Goal: Task Accomplishment & Management: Complete application form

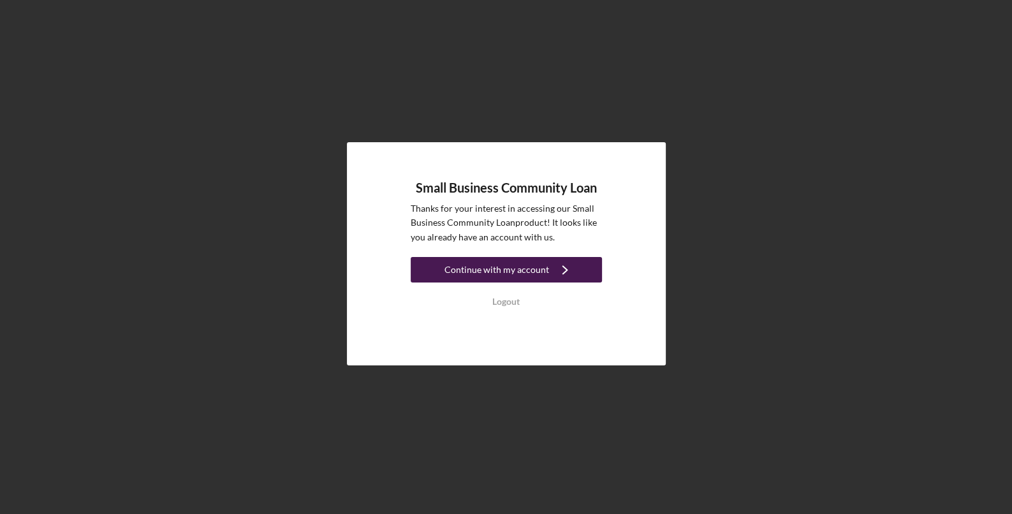
click at [501, 286] on link "Continue with my account Icon/Navigate" at bounding box center [506, 271] width 191 height 29
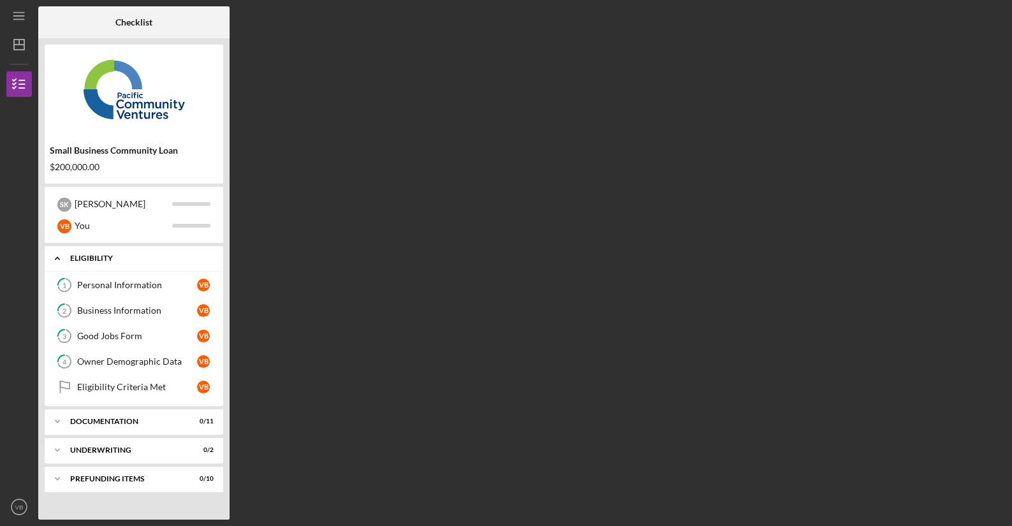
drag, startPoint x: 122, startPoint y: 260, endPoint x: 65, endPoint y: 261, distance: 56.8
click at [65, 261] on div "Icon/Expander Eligibility 0 / 5" at bounding box center [134, 258] width 179 height 26
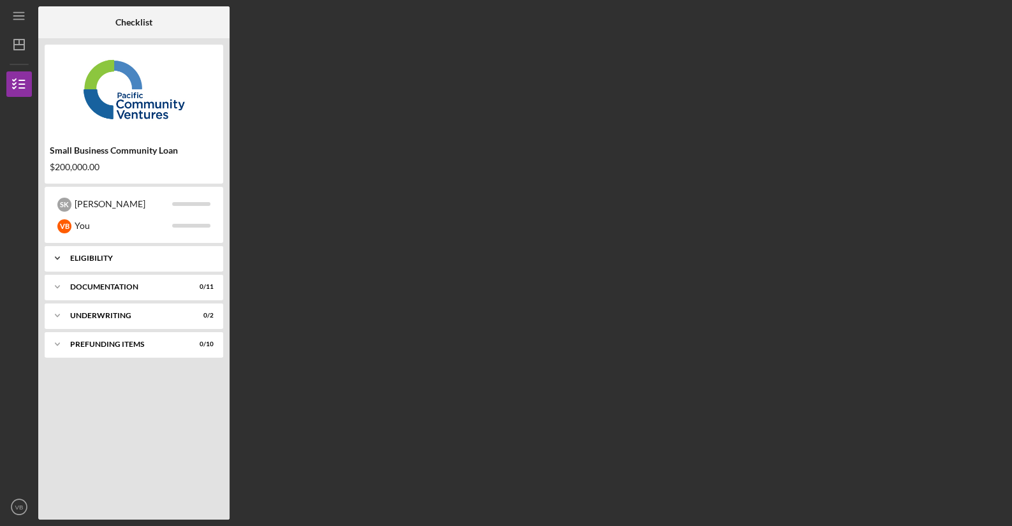
click at [98, 257] on div "Eligibility" at bounding box center [138, 258] width 137 height 8
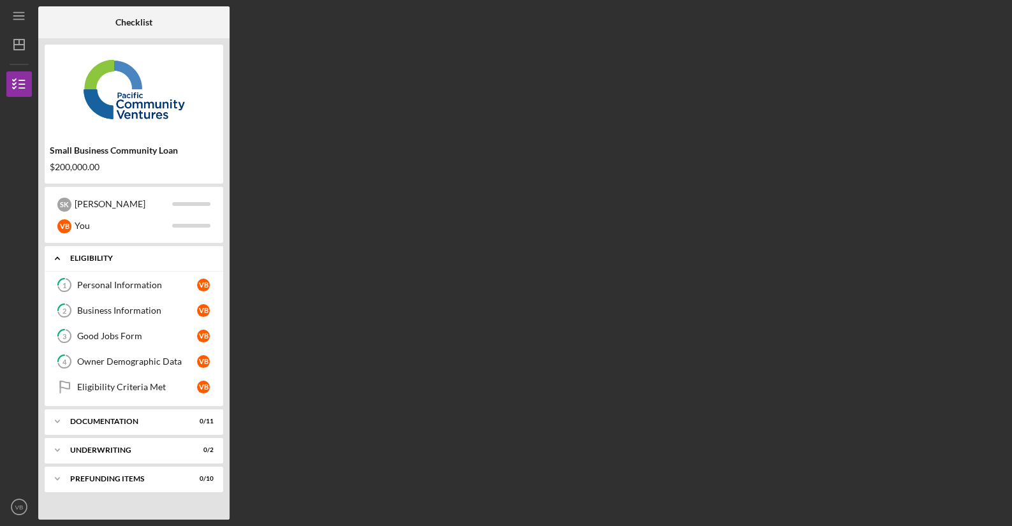
click at [91, 260] on div "Eligibility" at bounding box center [138, 258] width 137 height 8
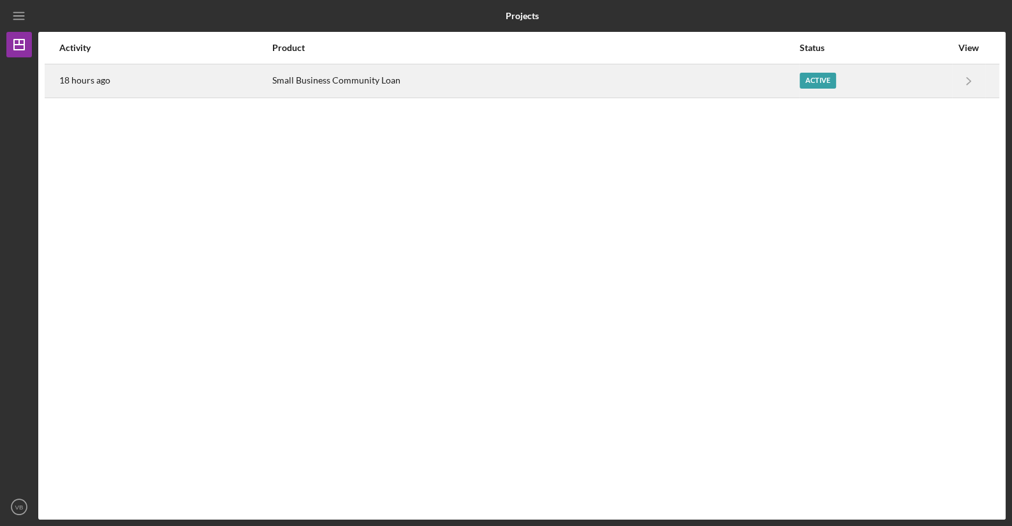
click at [435, 80] on div "Small Business Community Loan" at bounding box center [535, 81] width 526 height 32
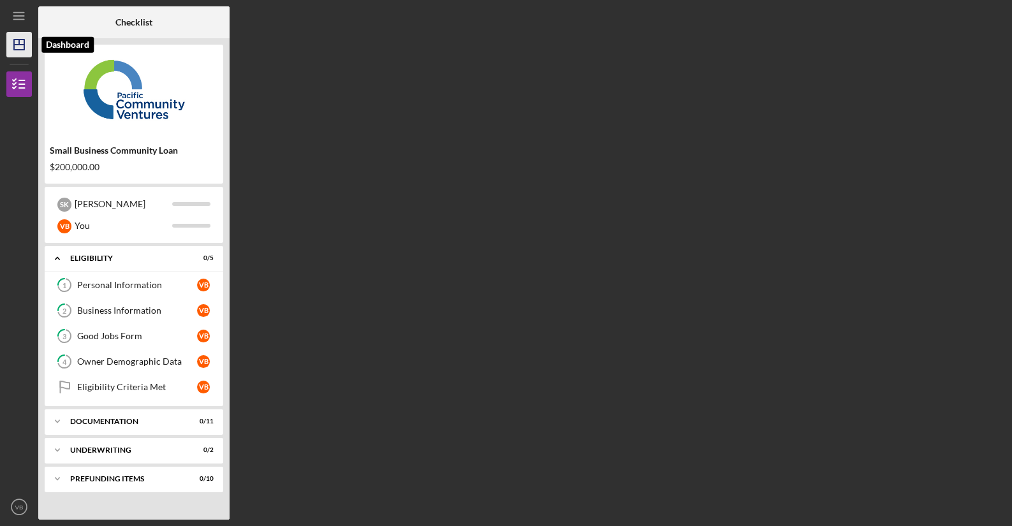
click at [21, 45] on icon "Icon/Dashboard" at bounding box center [19, 45] width 32 height 32
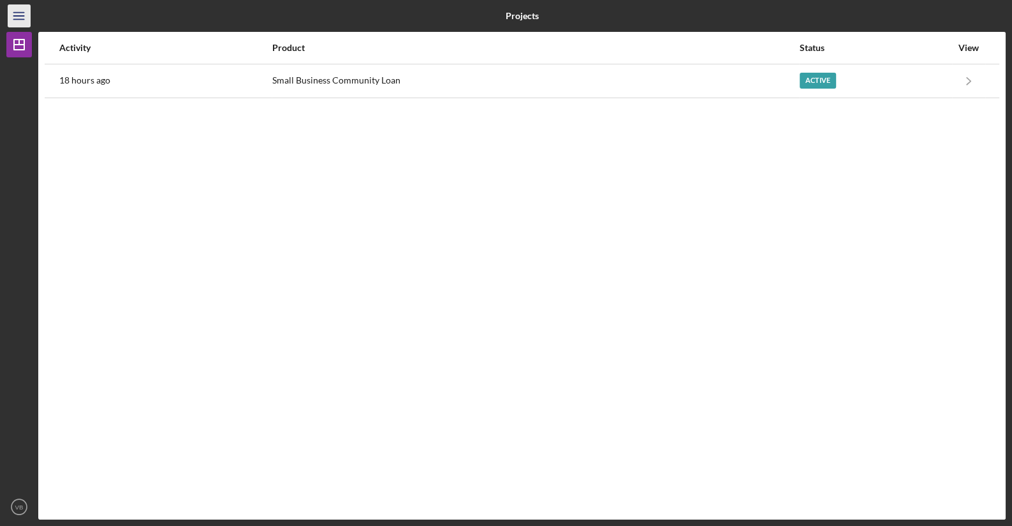
click at [23, 19] on line "button" at bounding box center [18, 19] width 10 height 0
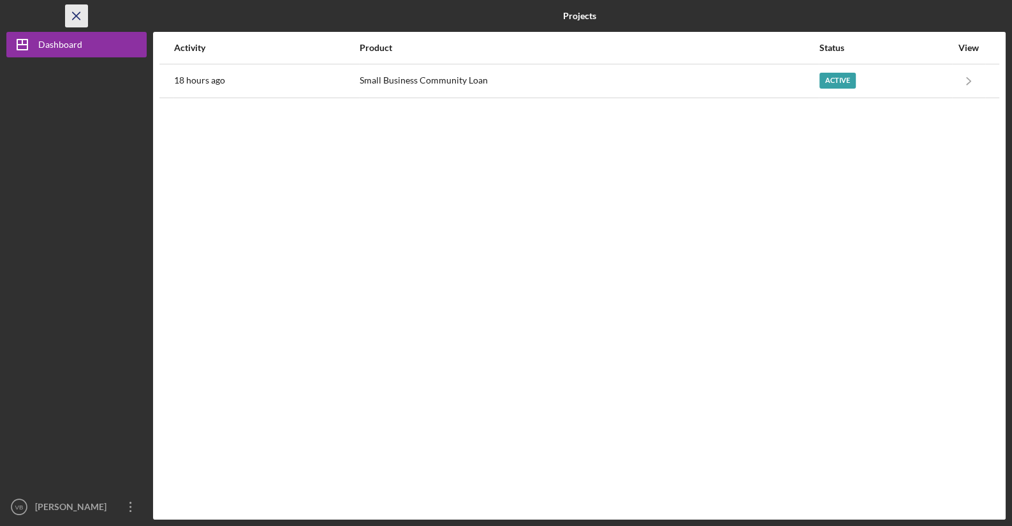
click at [71, 17] on icon "Icon/Menu Close" at bounding box center [76, 16] width 29 height 29
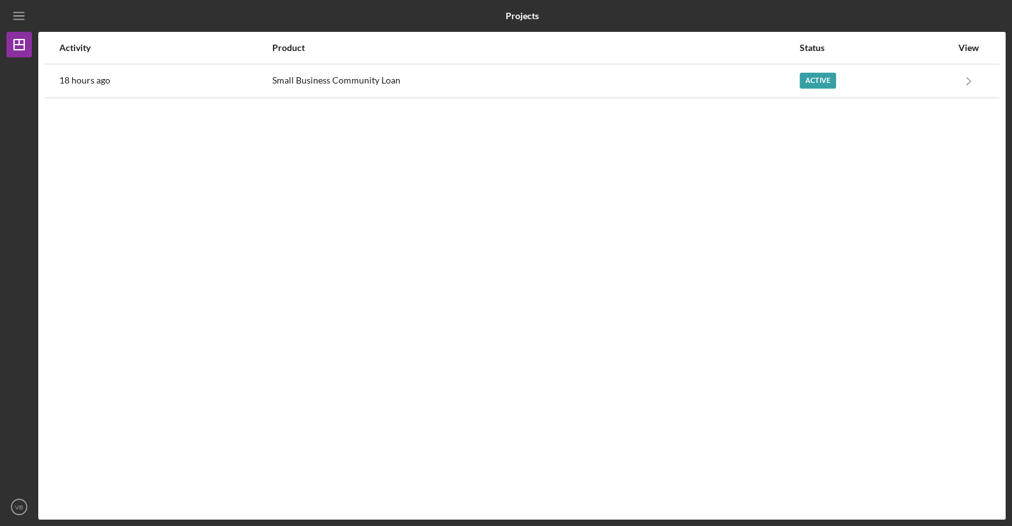
click at [71, 17] on div at bounding box center [199, 16] width 323 height 32
click at [17, 17] on icon "Icon/Menu" at bounding box center [19, 16] width 29 height 29
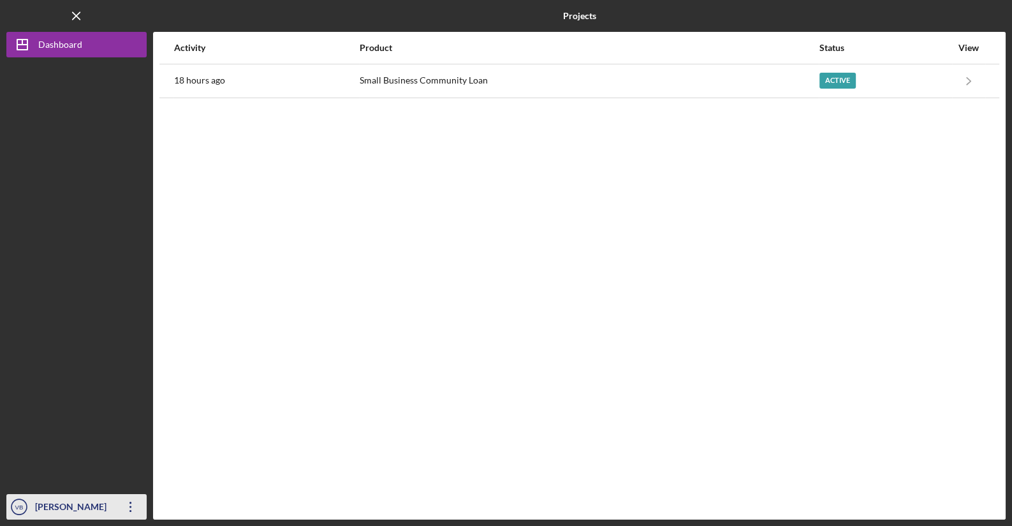
click at [135, 507] on icon "Icon/Overflow" at bounding box center [131, 507] width 32 height 32
click at [73, 250] on div at bounding box center [76, 275] width 140 height 437
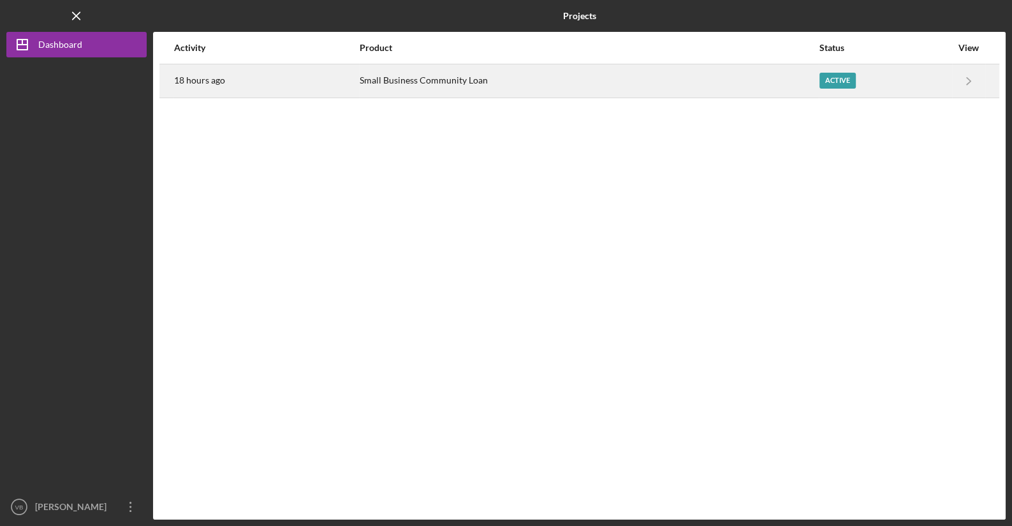
click at [543, 82] on div "Small Business Community Loan" at bounding box center [589, 81] width 458 height 32
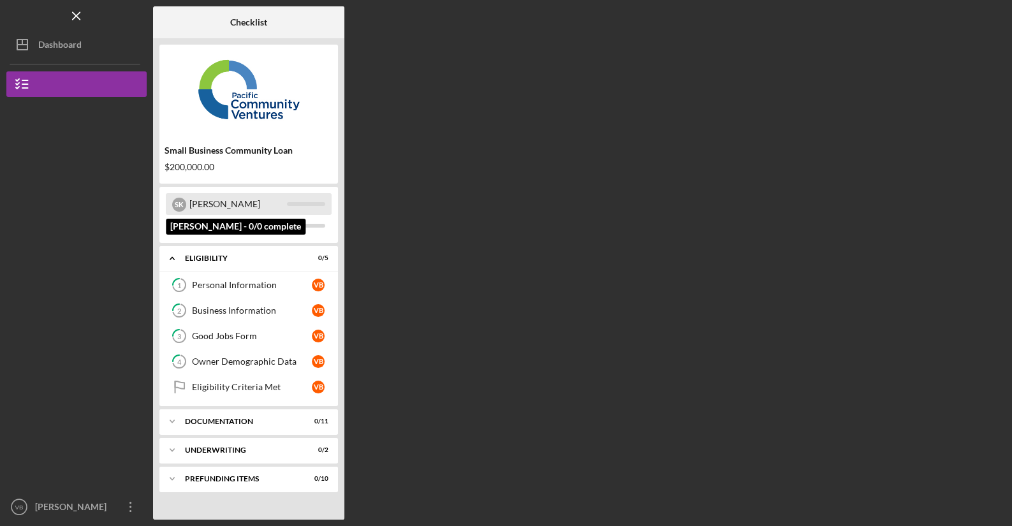
click at [201, 204] on div "[PERSON_NAME]" at bounding box center [238, 204] width 98 height 22
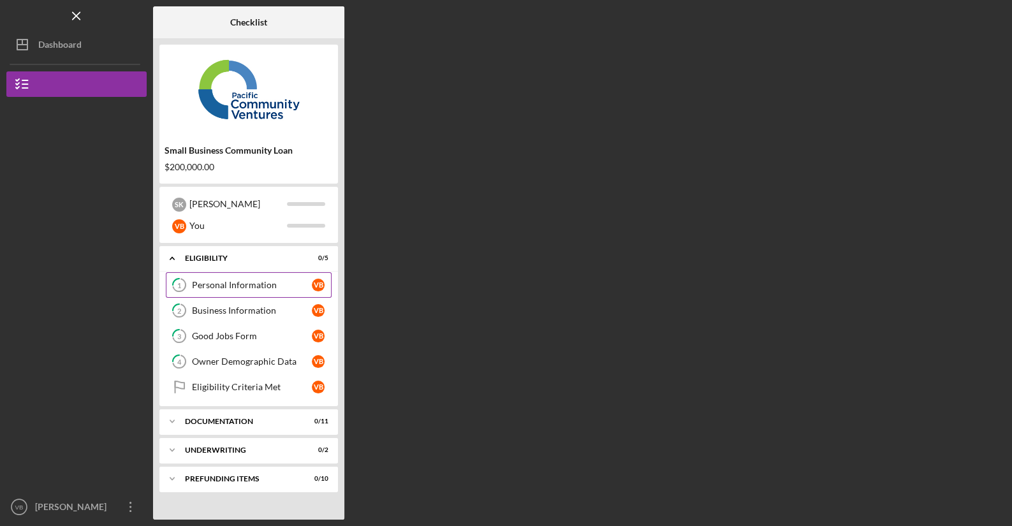
click at [241, 286] on div "Personal Information" at bounding box center [252, 285] width 120 height 10
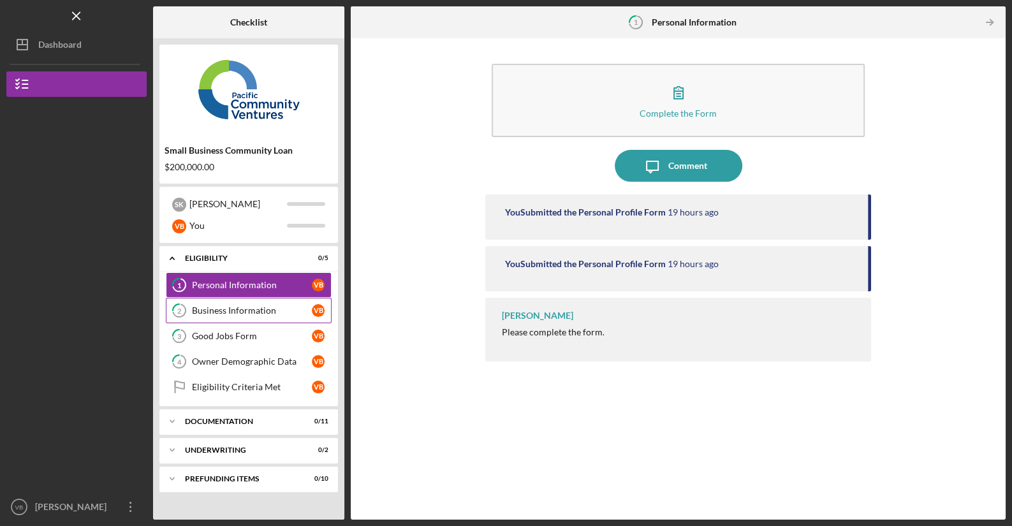
click at [202, 312] on div "Business Information" at bounding box center [252, 310] width 120 height 10
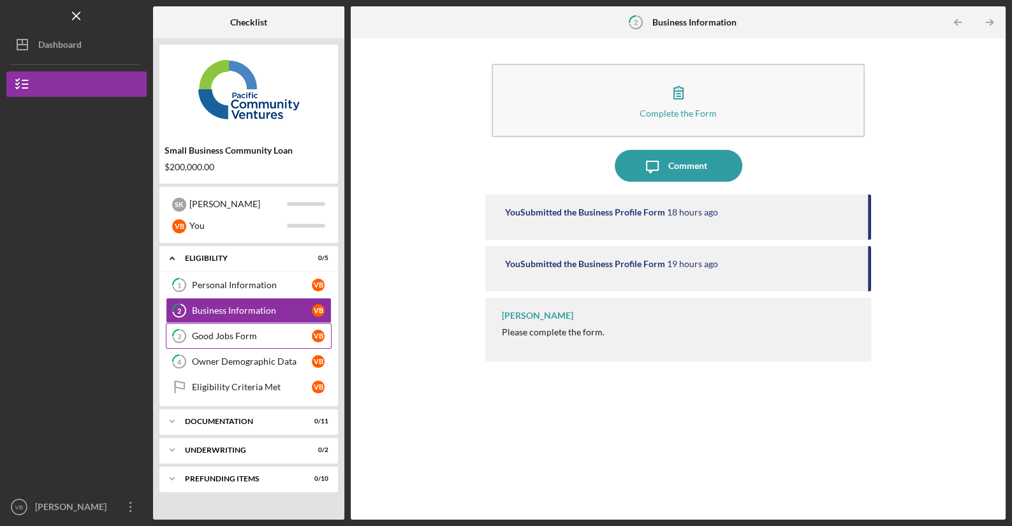
click at [237, 335] on div "Good Jobs Form" at bounding box center [252, 336] width 120 height 10
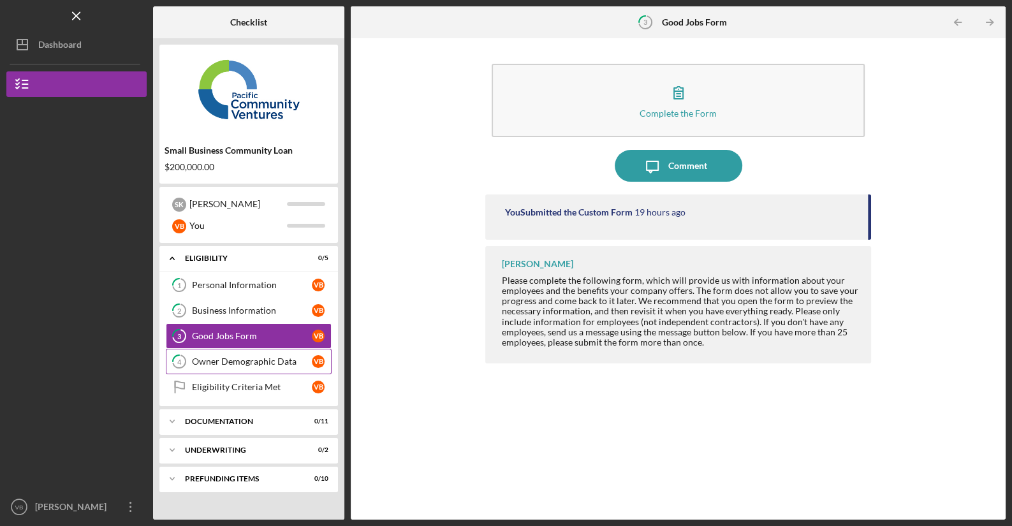
click at [231, 363] on div "Owner Demographic Data" at bounding box center [252, 361] width 120 height 10
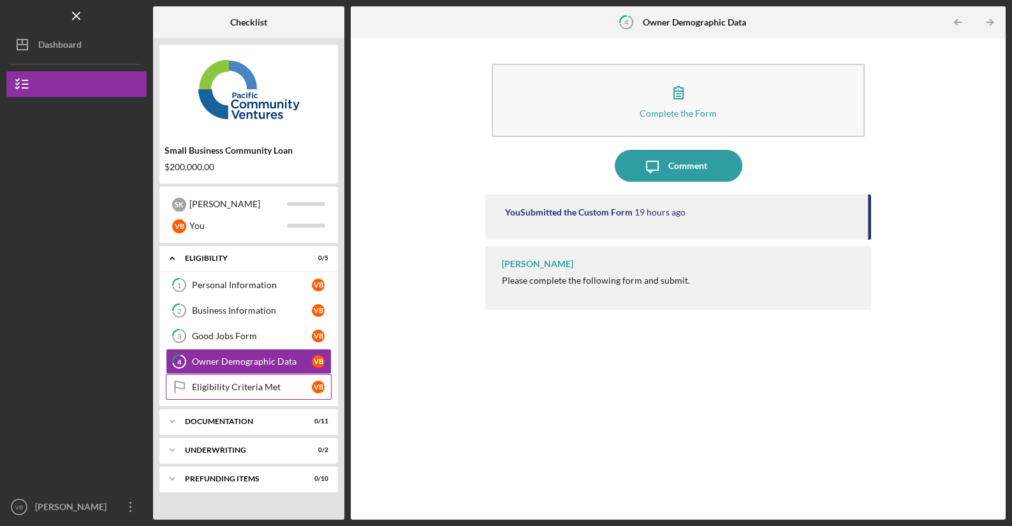
click at [218, 391] on div "Eligibility Criteria Met" at bounding box center [252, 387] width 120 height 10
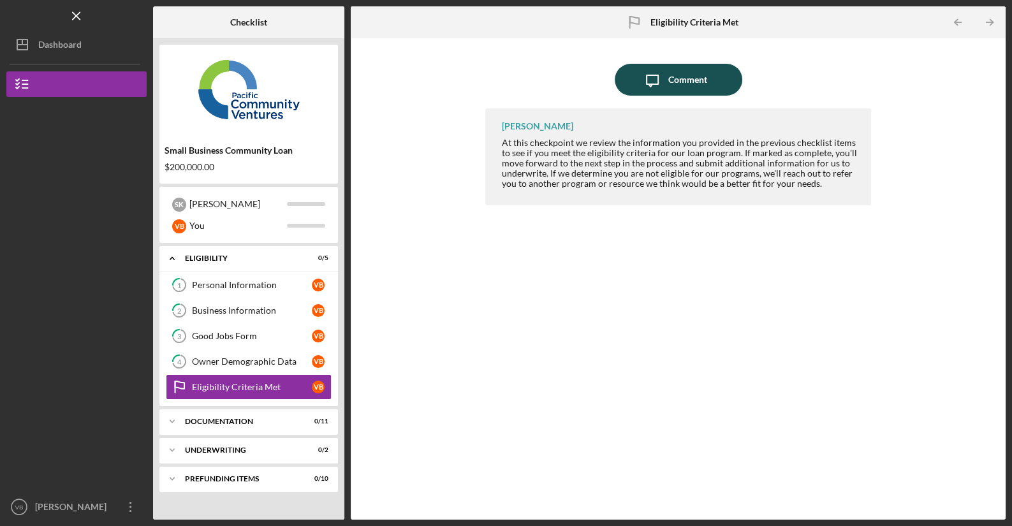
click at [695, 72] on div "Comment" at bounding box center [687, 80] width 39 height 32
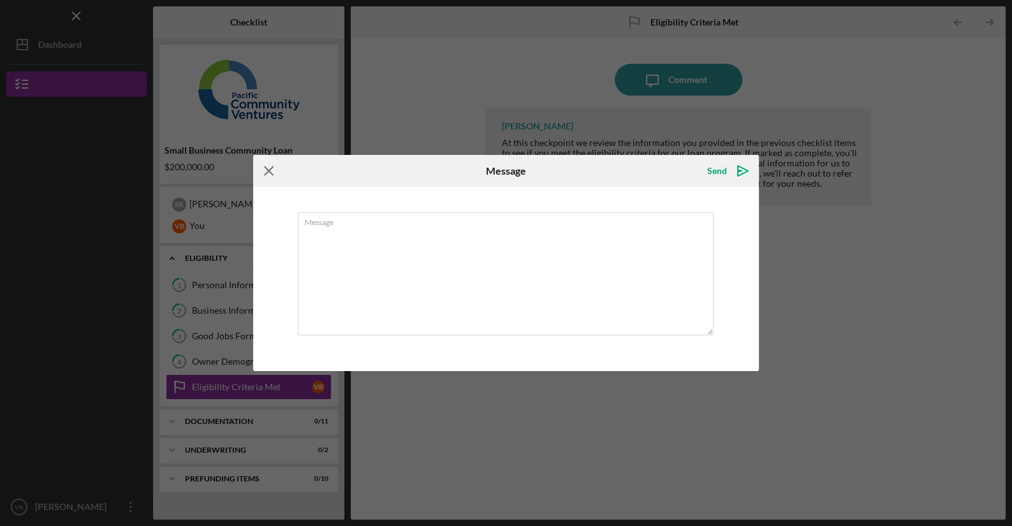
click at [267, 172] on icon "Icon/Menu Close" at bounding box center [269, 171] width 32 height 32
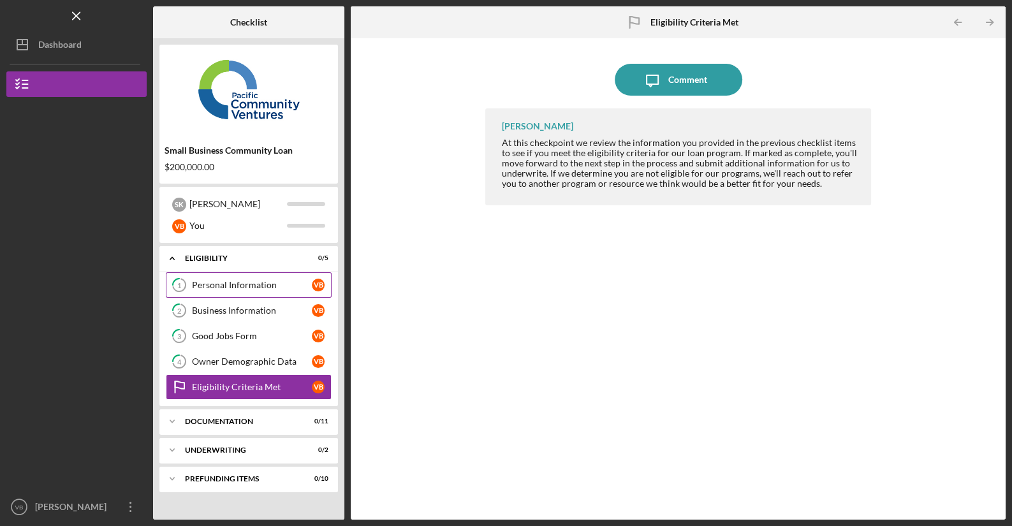
click at [218, 289] on div "Personal Information" at bounding box center [252, 285] width 120 height 10
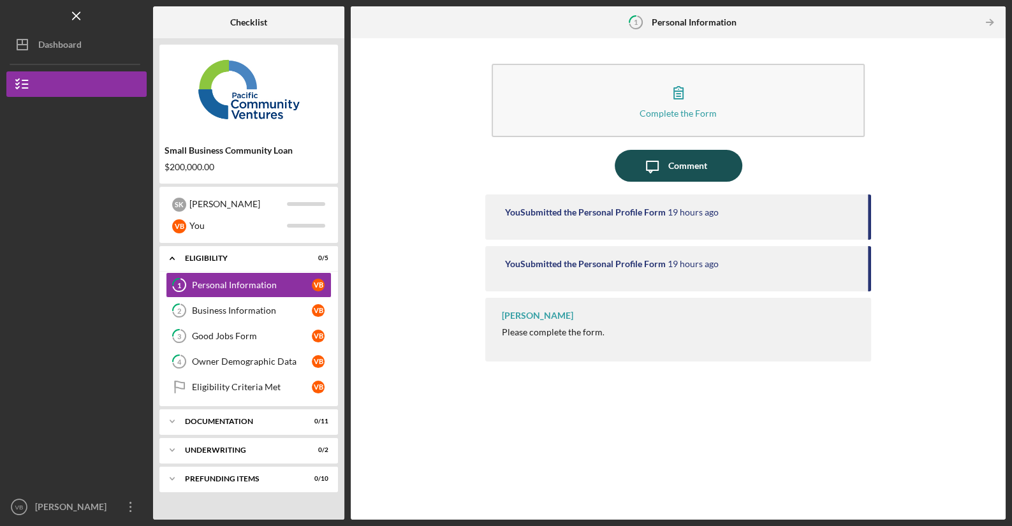
click at [671, 172] on div "Comment" at bounding box center [687, 166] width 39 height 32
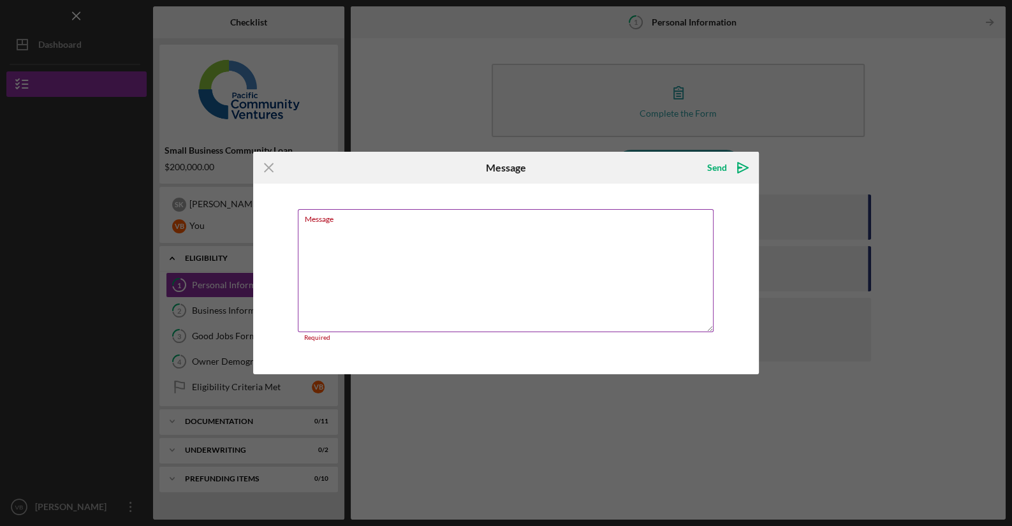
click at [448, 241] on textarea "Message" at bounding box center [506, 270] width 416 height 123
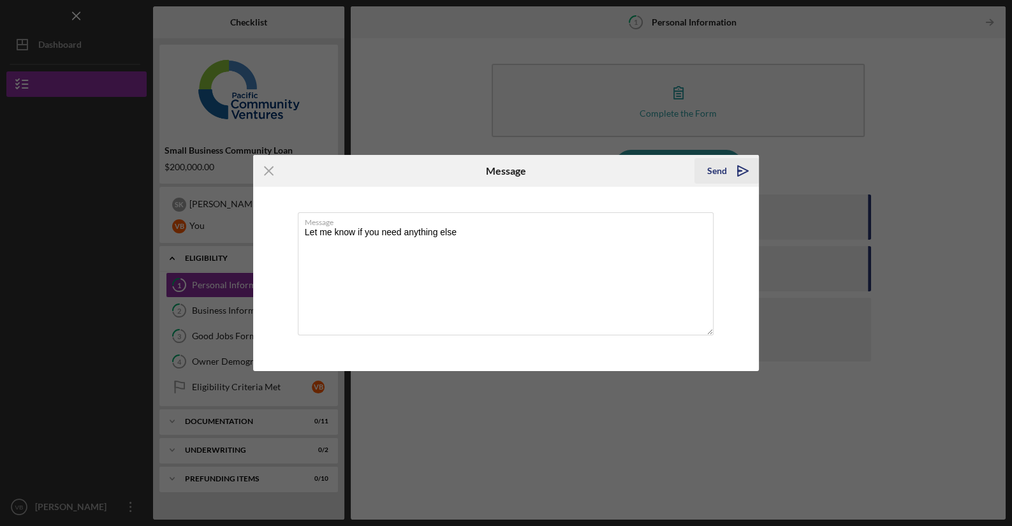
type textarea "Let me know if you need anything else"
click at [729, 168] on icon "Icon/icon-invite-send" at bounding box center [743, 171] width 32 height 32
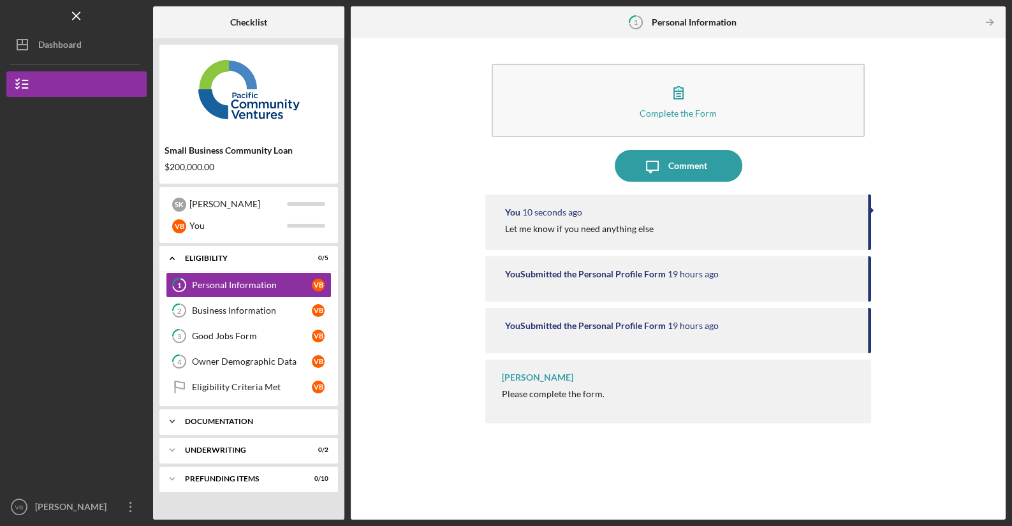
click at [219, 420] on div "Documentation" at bounding box center [253, 422] width 137 height 8
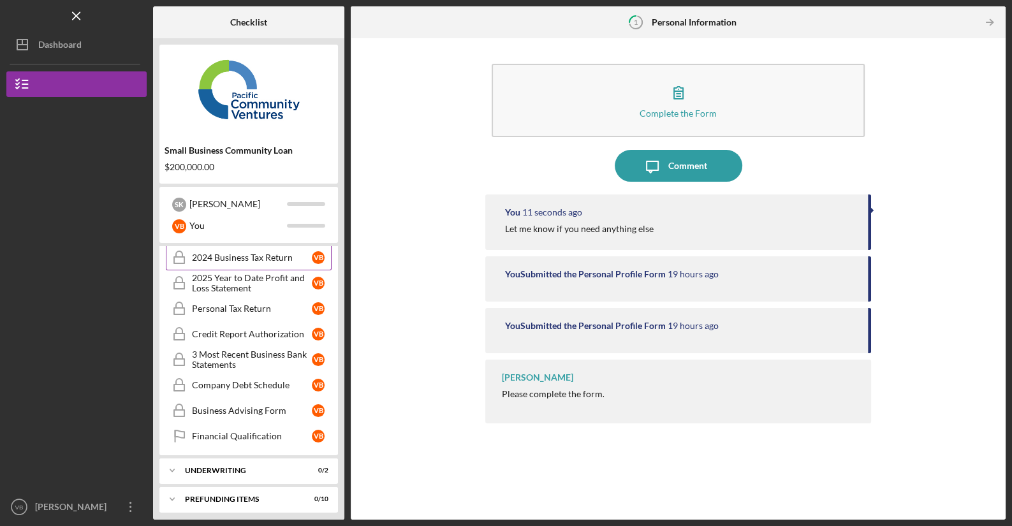
scroll to position [270, 0]
click at [209, 469] on div "Icon/Expander Underwriting 0 / 2" at bounding box center [248, 468] width 179 height 26
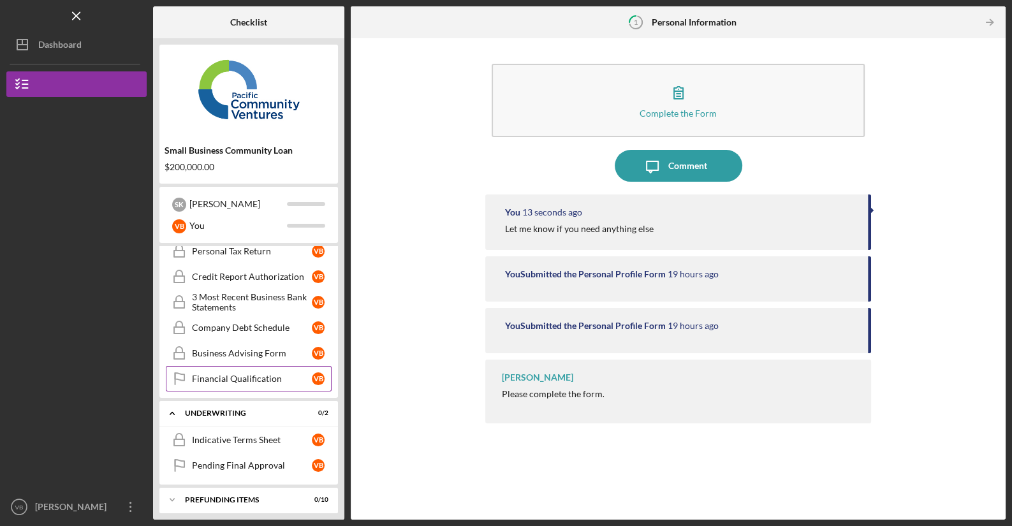
scroll to position [327, 0]
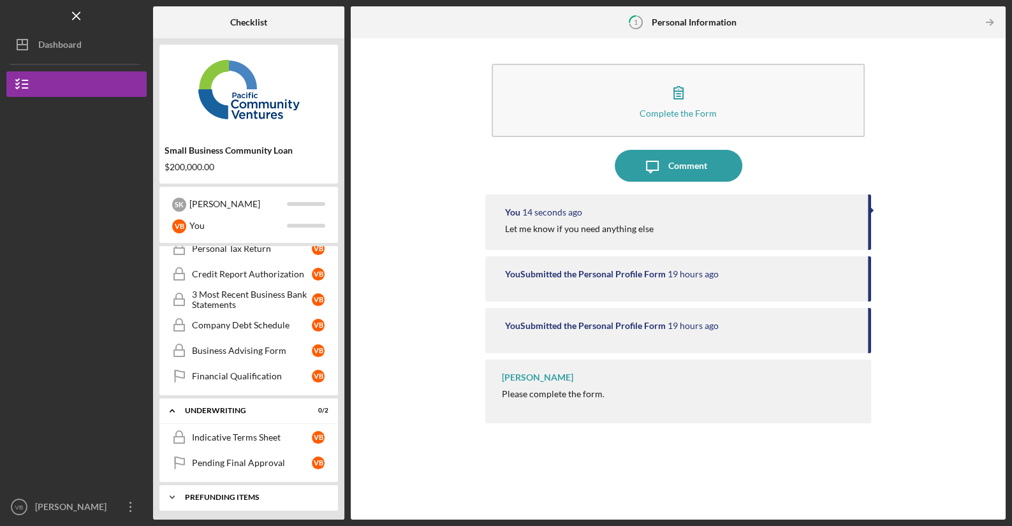
click at [211, 494] on div "Prefunding Items" at bounding box center [253, 498] width 137 height 8
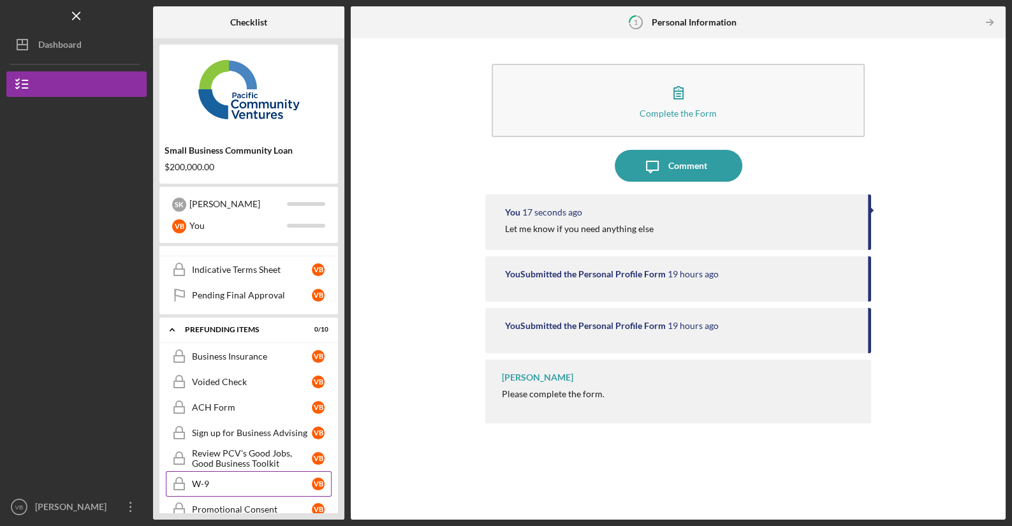
scroll to position [490, 0]
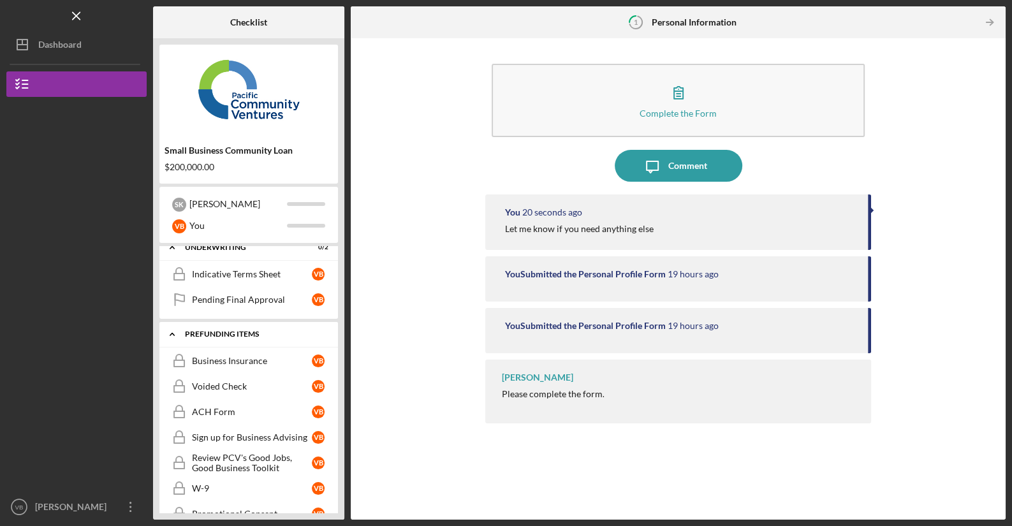
click at [240, 330] on div "Prefunding Items" at bounding box center [253, 334] width 137 height 8
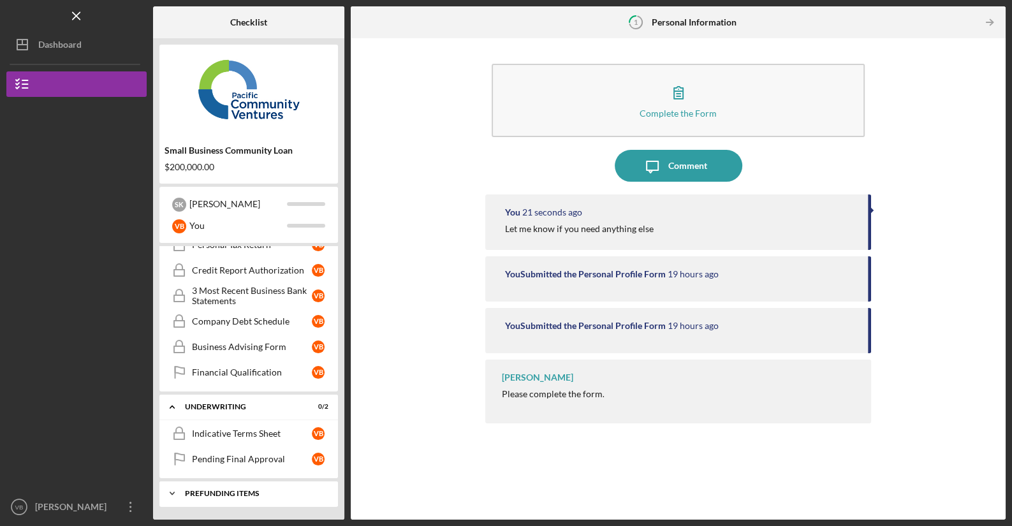
scroll to position [328, 0]
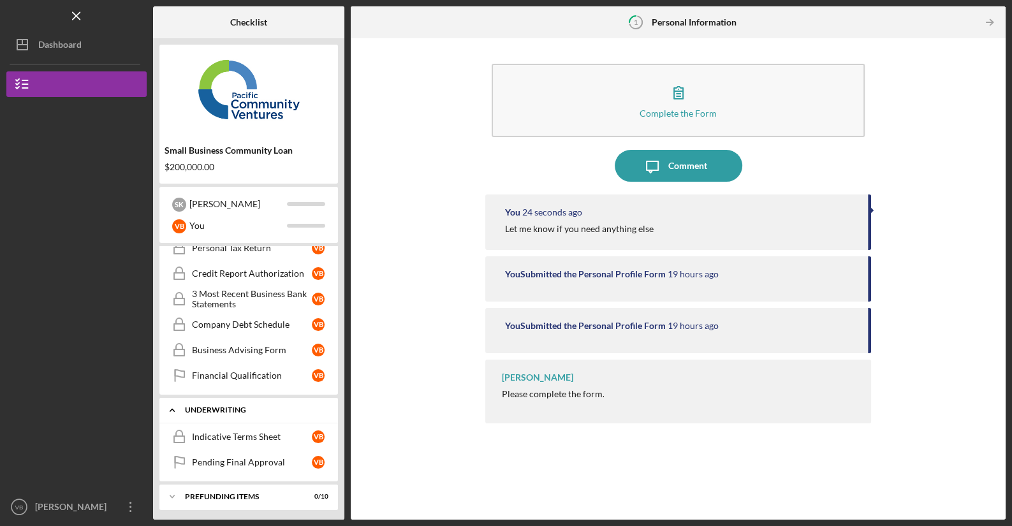
click at [207, 407] on div "Underwriting" at bounding box center [253, 410] width 137 height 8
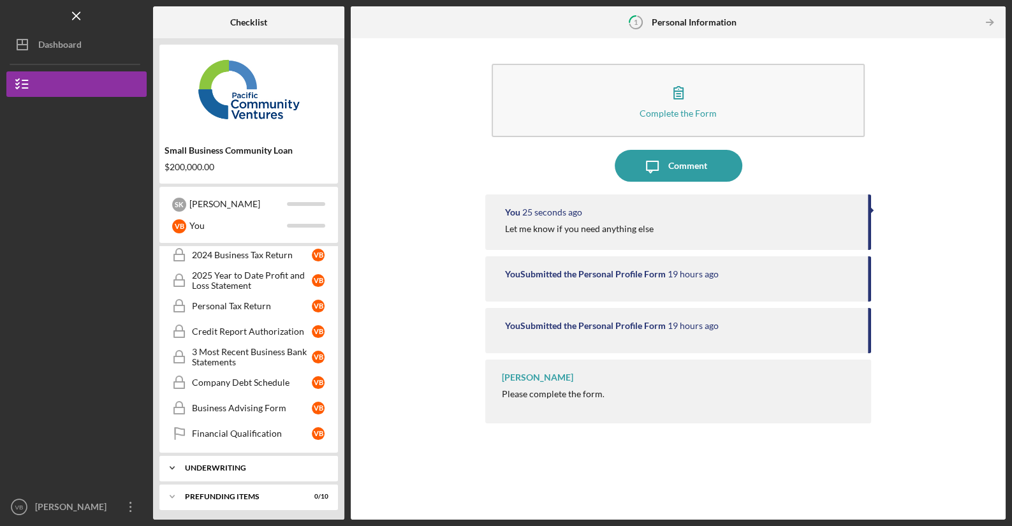
scroll to position [0, 0]
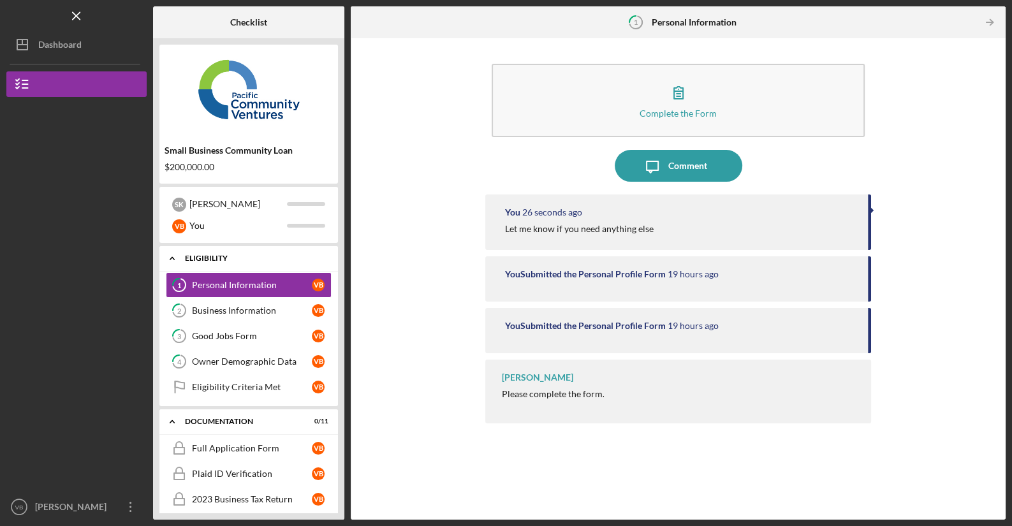
click at [202, 258] on div "Eligibility" at bounding box center [253, 258] width 137 height 8
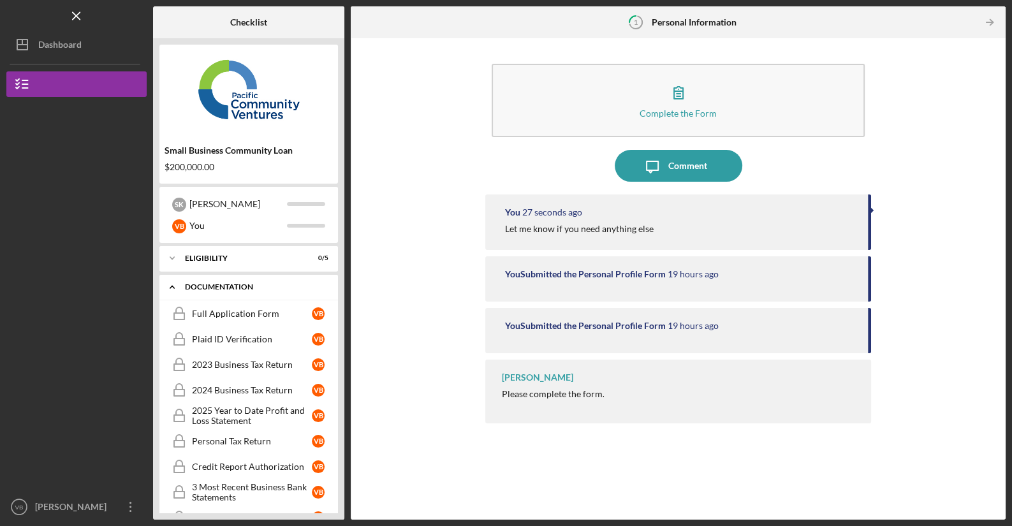
click at [200, 291] on div "Documentation" at bounding box center [253, 287] width 137 height 8
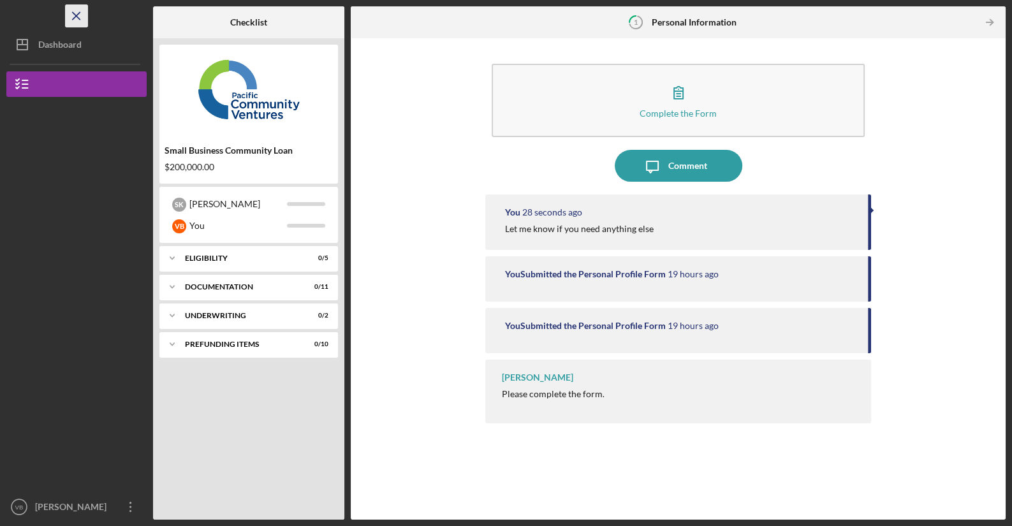
click at [72, 17] on icon "Icon/Menu Close" at bounding box center [76, 16] width 29 height 29
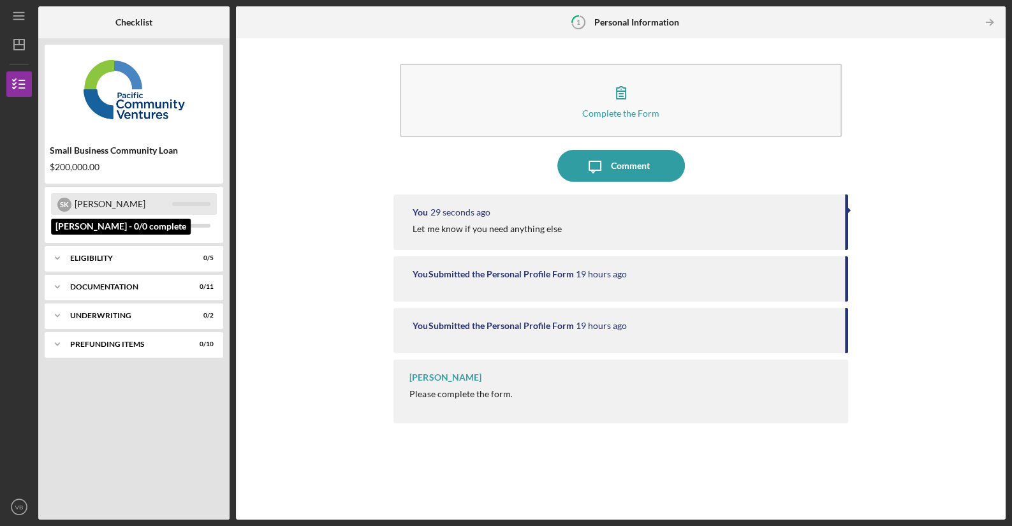
click at [110, 209] on div "[PERSON_NAME]" at bounding box center [124, 204] width 98 height 22
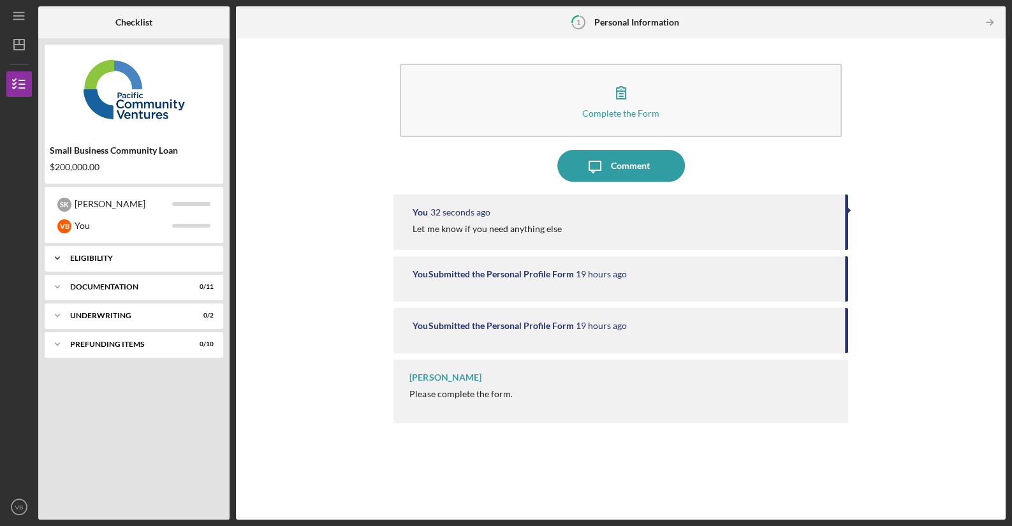
click at [90, 258] on div "Eligibility" at bounding box center [138, 258] width 137 height 8
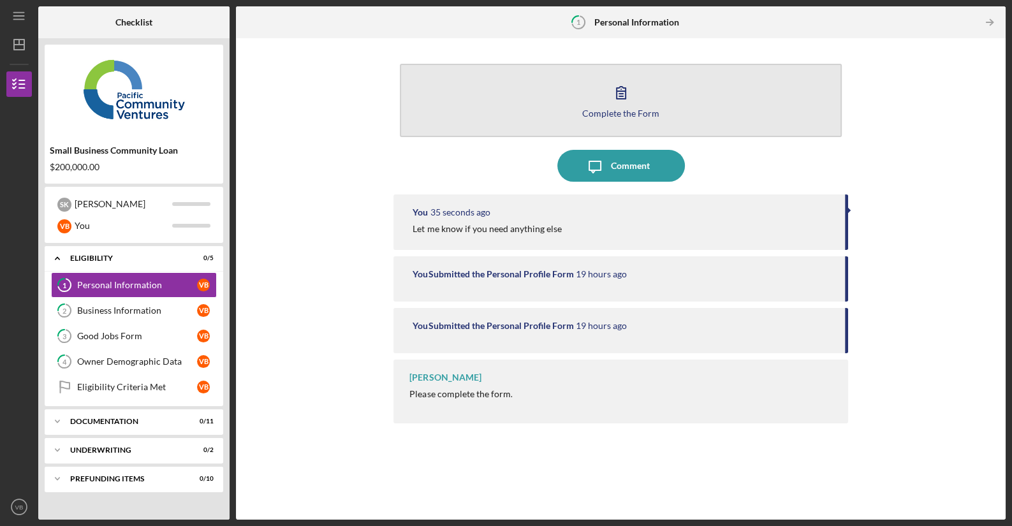
click at [638, 108] on div "Complete the Form" at bounding box center [620, 113] width 77 height 10
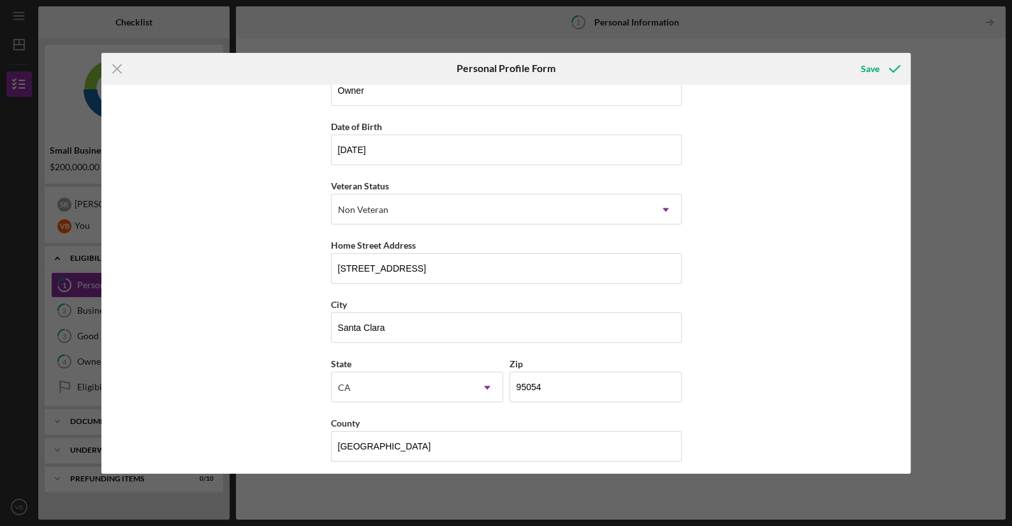
scroll to position [97, 0]
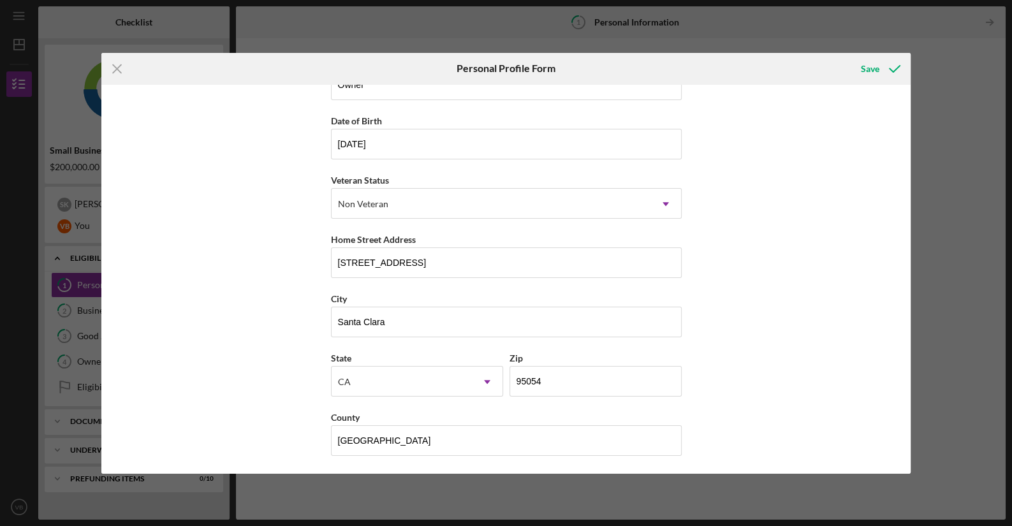
click at [956, 245] on div "Icon/Menu Close Personal Profile Form Save First Name Vladimir Middle Name Last…" at bounding box center [506, 263] width 1012 height 526
click at [117, 68] on line at bounding box center [117, 68] width 8 height 8
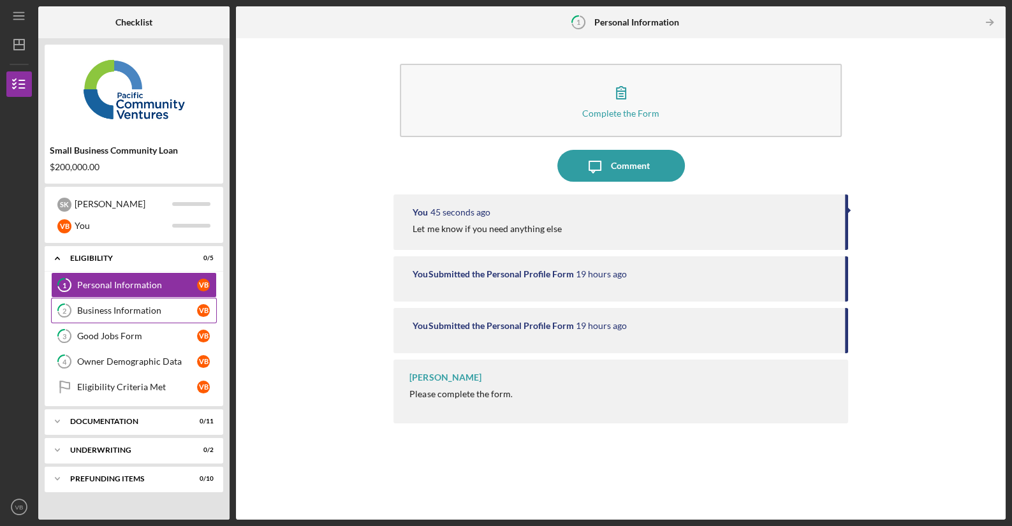
click at [104, 307] on div "Business Information" at bounding box center [137, 310] width 120 height 10
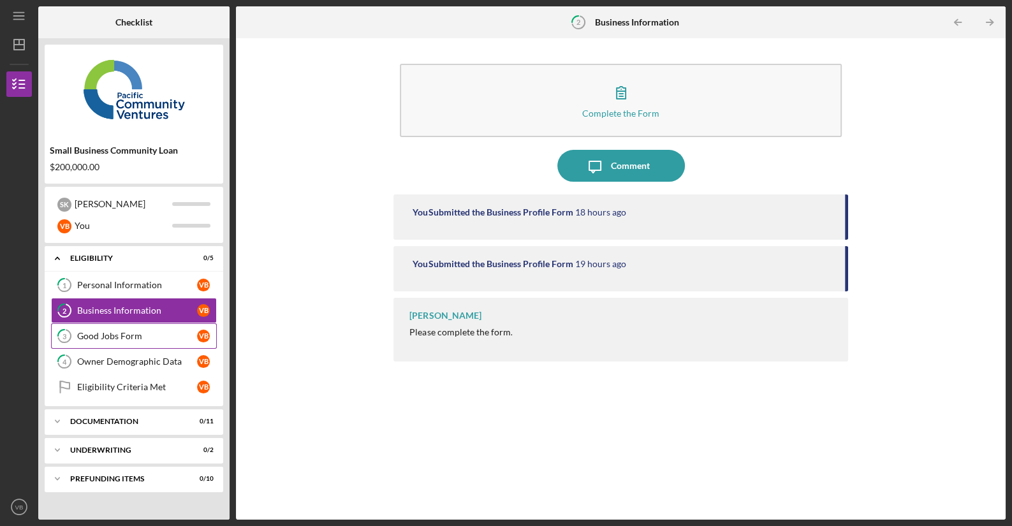
click at [109, 336] on div "Good Jobs Form" at bounding box center [137, 336] width 120 height 10
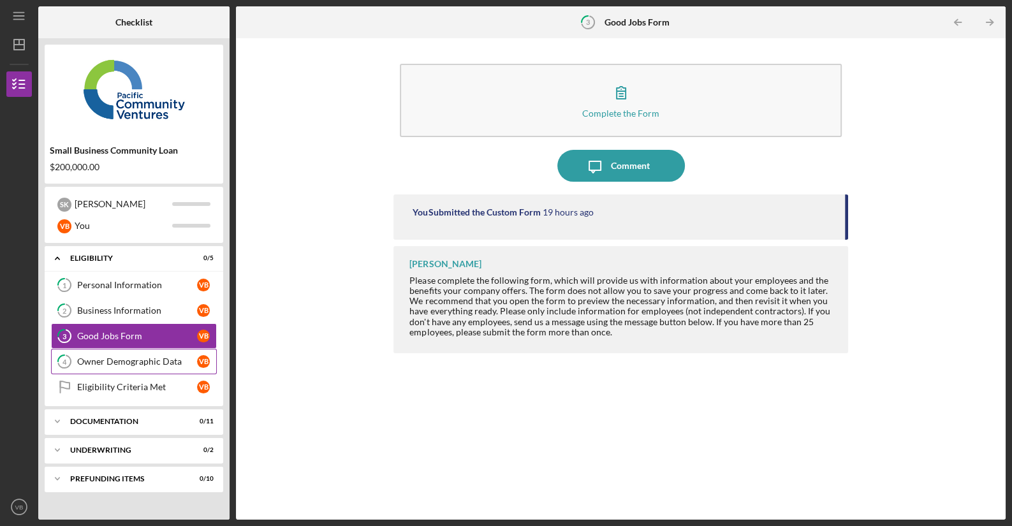
click at [110, 361] on div "Owner Demographic Data" at bounding box center [137, 361] width 120 height 10
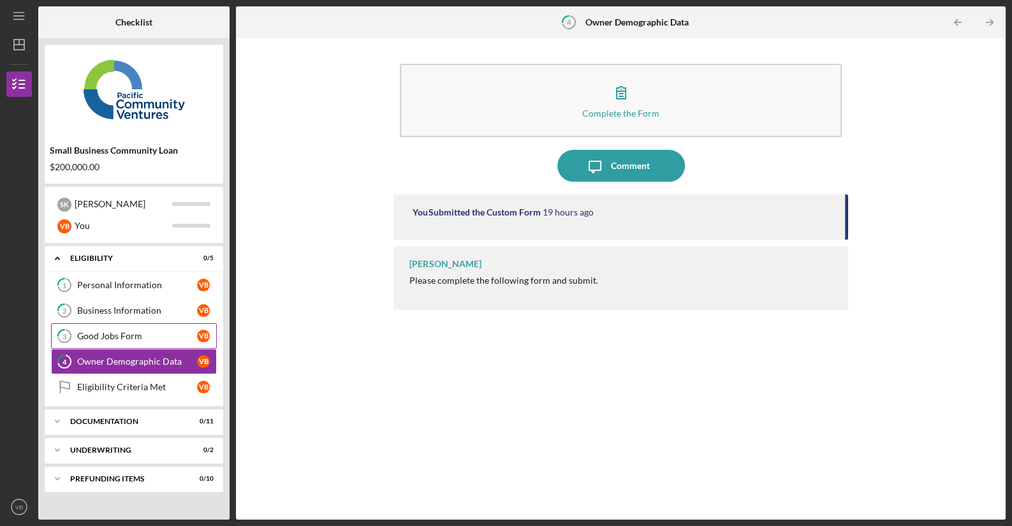
click at [114, 325] on link "3 Good Jobs Form V B" at bounding box center [134, 336] width 166 height 26
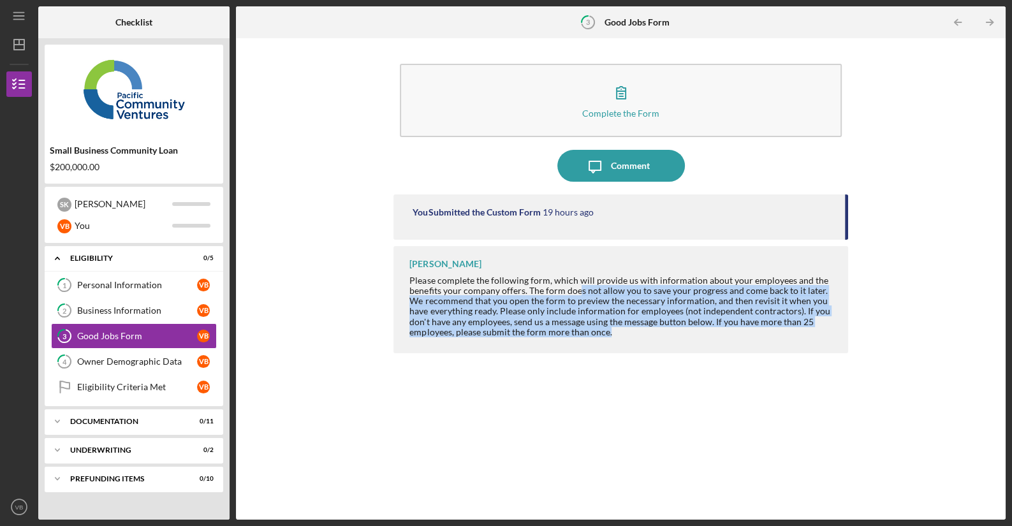
drag, startPoint x: 569, startPoint y: 336, endPoint x: 576, endPoint y: 289, distance: 47.7
click at [576, 289] on div "Please complete the following form, which will provide us with information abou…" at bounding box center [621, 306] width 425 height 62
click at [552, 304] on div "Please complete the following form, which will provide us with information abou…" at bounding box center [621, 306] width 425 height 62
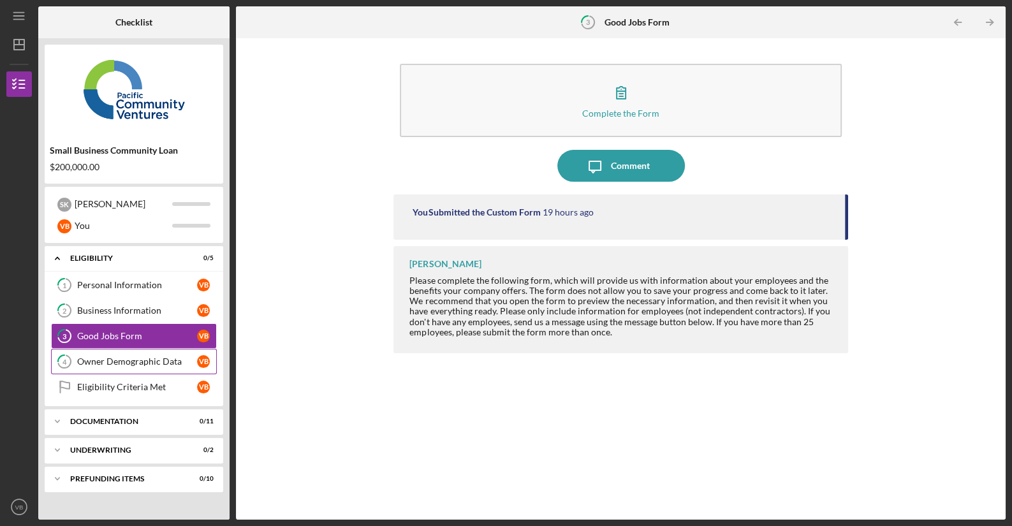
click at [105, 359] on div "Owner Demographic Data" at bounding box center [137, 361] width 120 height 10
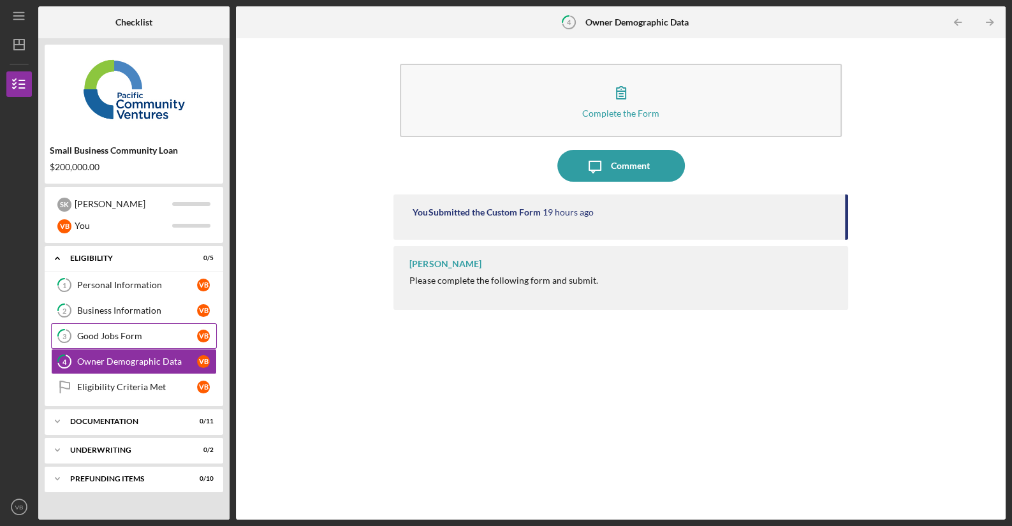
click at [95, 346] on link "3 Good Jobs Form V B" at bounding box center [134, 336] width 166 height 26
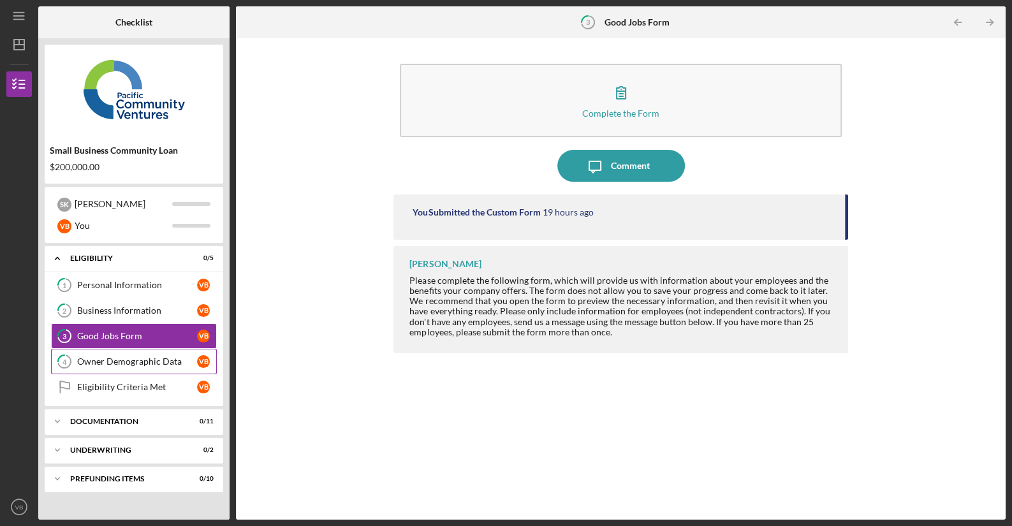
click at [93, 365] on div "Owner Demographic Data" at bounding box center [137, 361] width 120 height 10
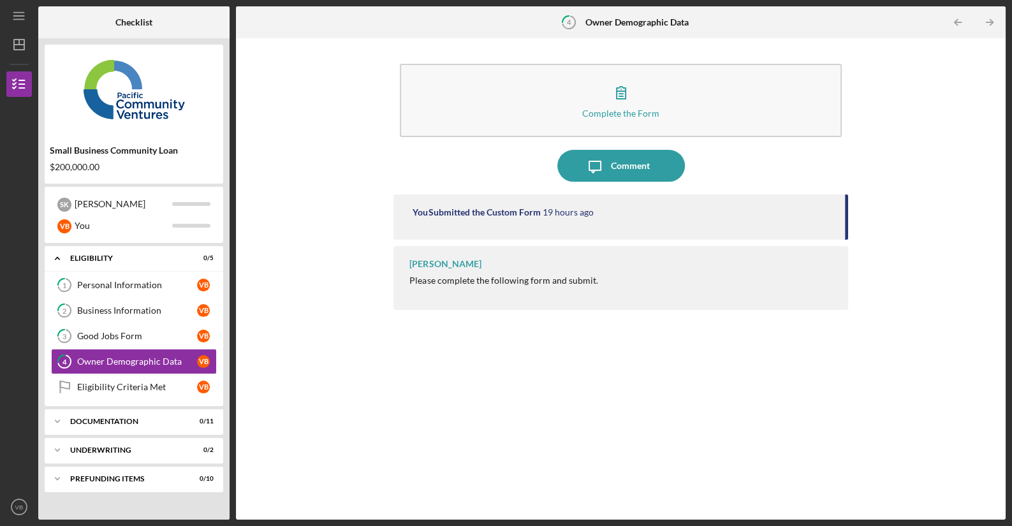
click at [458, 265] on div "Lameisha Williams" at bounding box center [444, 264] width 71 height 10
